Goal: Navigation & Orientation: Understand site structure

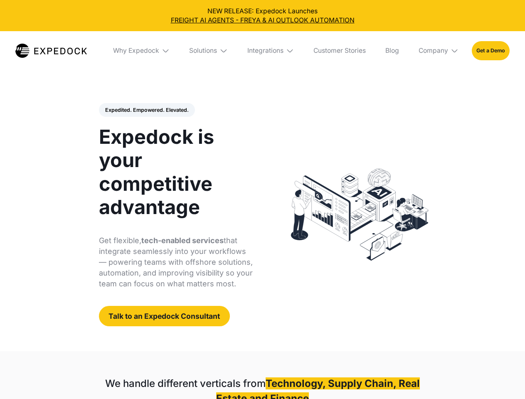
select select
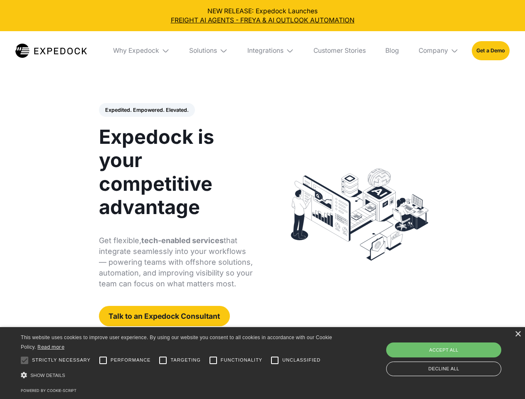
click at [262, 51] on div "Integrations" at bounding box center [265, 51] width 36 height 8
click at [142, 51] on div "Why Expedock" at bounding box center [129, 51] width 46 height 8
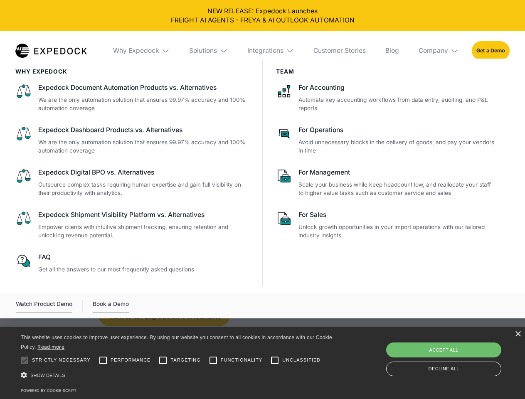
click at [209, 51] on div "Solutions" at bounding box center [203, 51] width 28 height 8
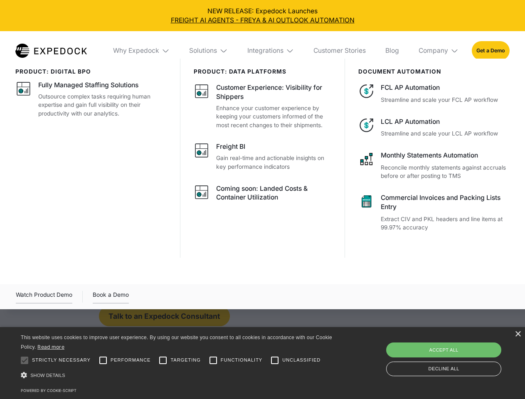
click at [271, 51] on div "Integrations" at bounding box center [265, 51] width 36 height 8
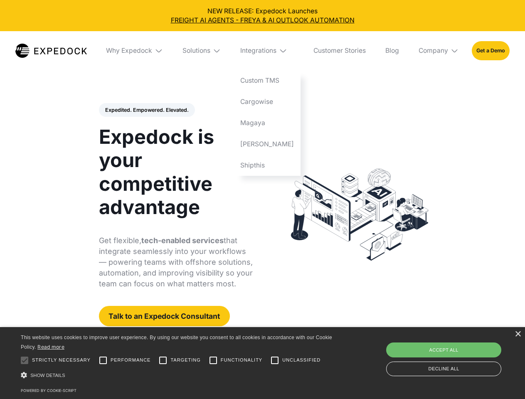
click at [439, 51] on div "Company" at bounding box center [433, 51] width 30 height 8
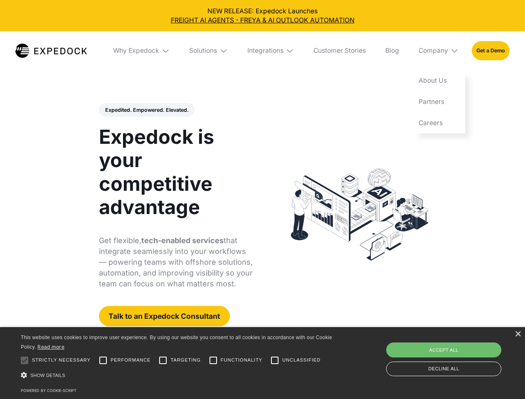
click at [146, 110] on div "Expedited. Empowered. Elevated. Automate Freight Document Extraction at 99.97% …" at bounding box center [176, 215] width 154 height 224
click at [25, 360] on div at bounding box center [24, 360] width 17 height 17
click at [103, 360] on input "Performance" at bounding box center [103, 360] width 17 height 17
checkbox input "true"
click at [163, 360] on input "Targeting" at bounding box center [163, 360] width 17 height 17
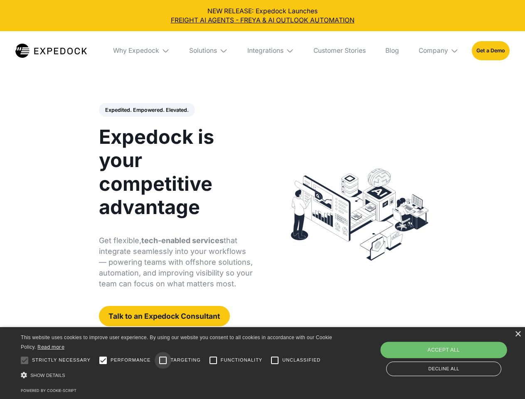
checkbox input "true"
click at [213, 360] on input "Functionality" at bounding box center [213, 360] width 17 height 17
checkbox input "true"
